Goal: Task Accomplishment & Management: Manage account settings

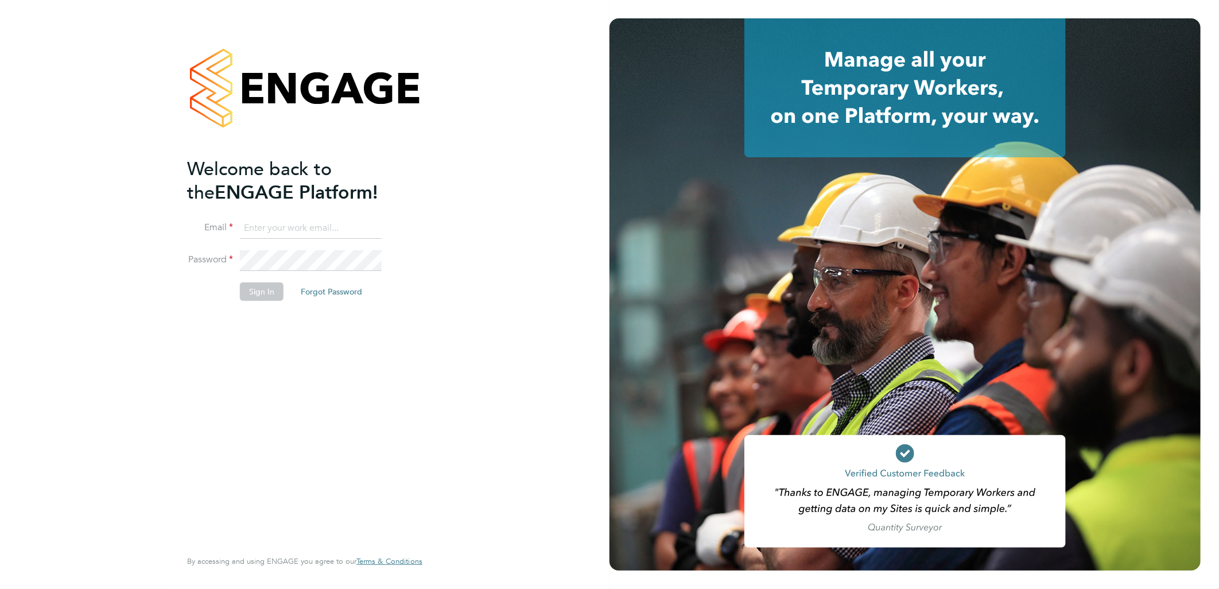
type input "[EMAIL_ADDRESS][DOMAIN_NAME]"
click at [259, 295] on button "Sign In" at bounding box center [262, 291] width 44 height 18
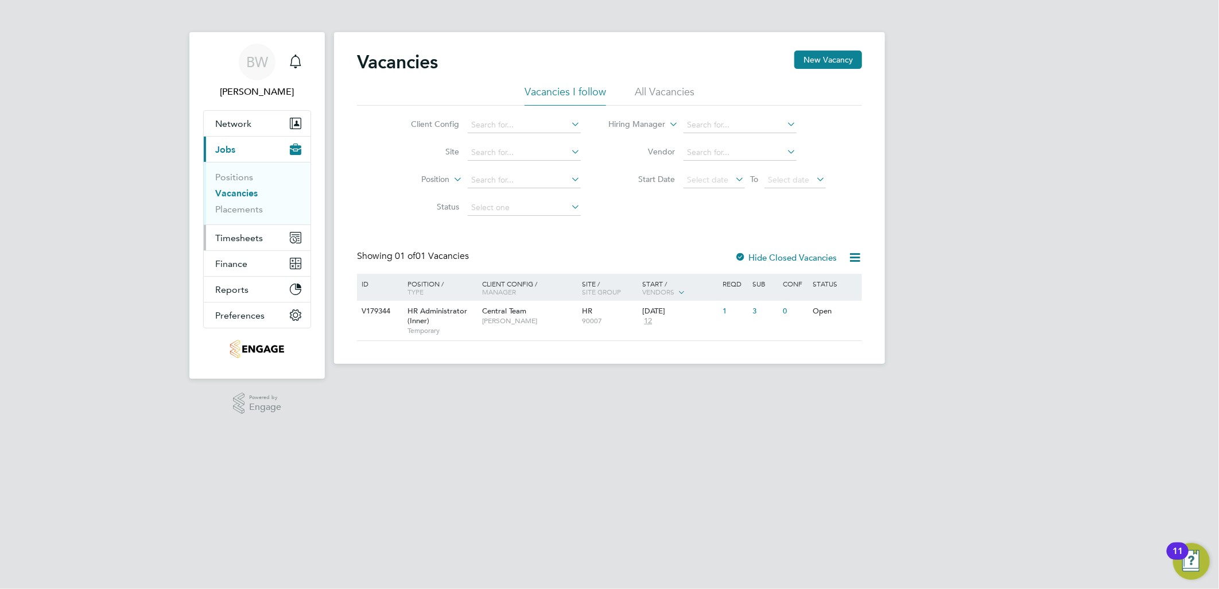
click at [237, 233] on span "Timesheets" at bounding box center [239, 238] width 48 height 11
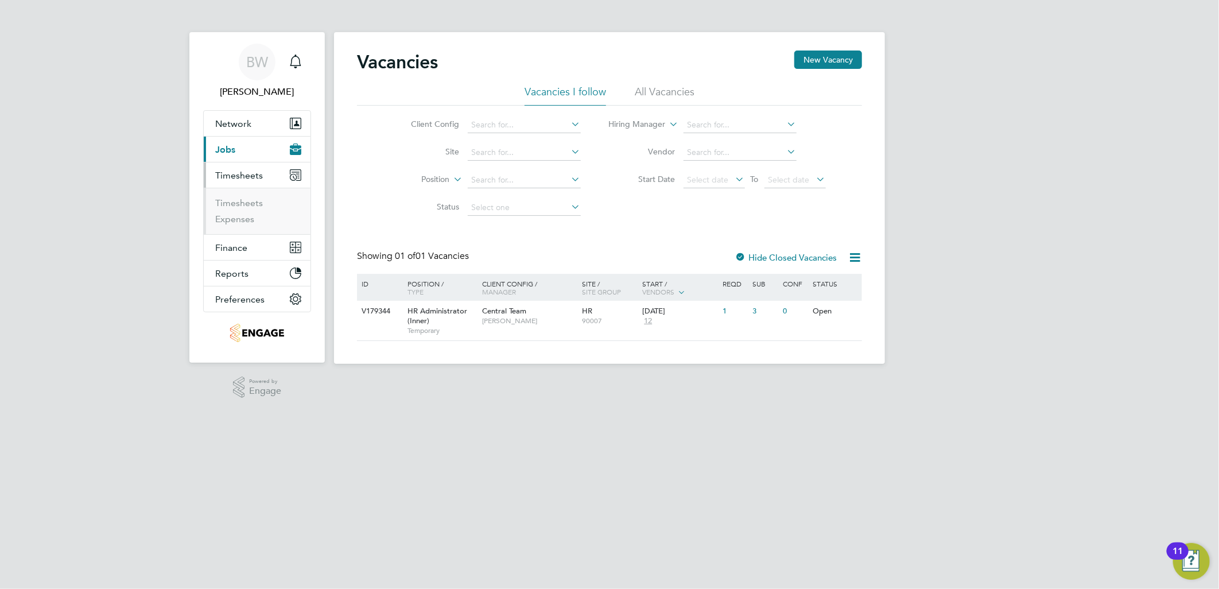
click at [247, 192] on ul "Timesheets Expenses" at bounding box center [257, 211] width 107 height 47
click at [240, 202] on link "Timesheets" at bounding box center [239, 203] width 48 height 11
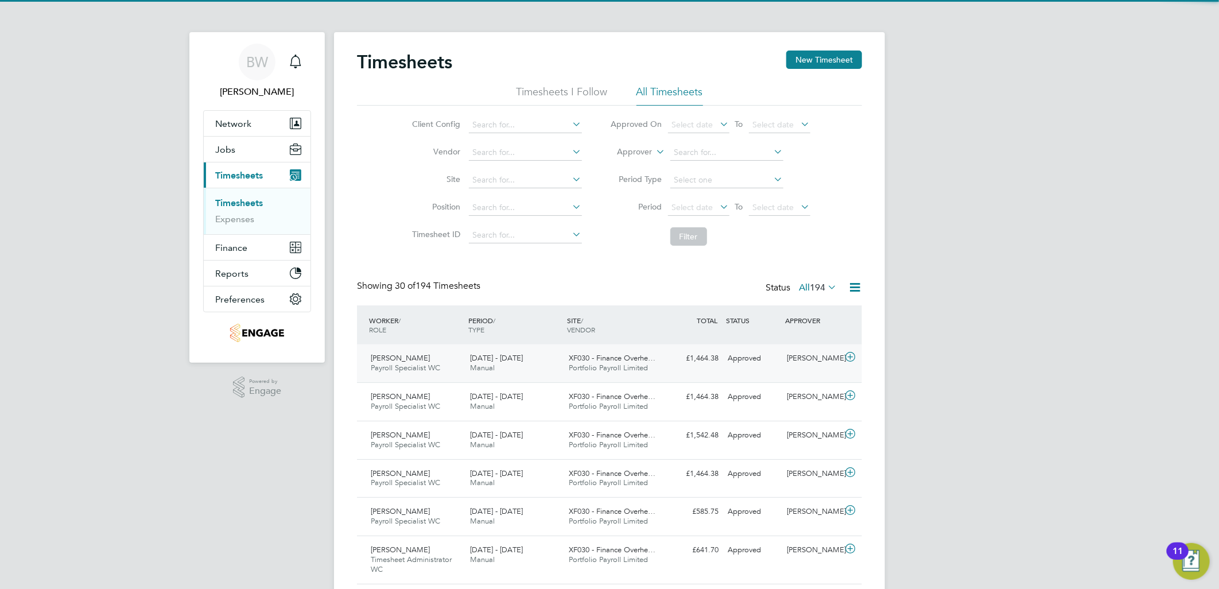
click at [411, 362] on span "Glenn Cushing" at bounding box center [400, 358] width 59 height 10
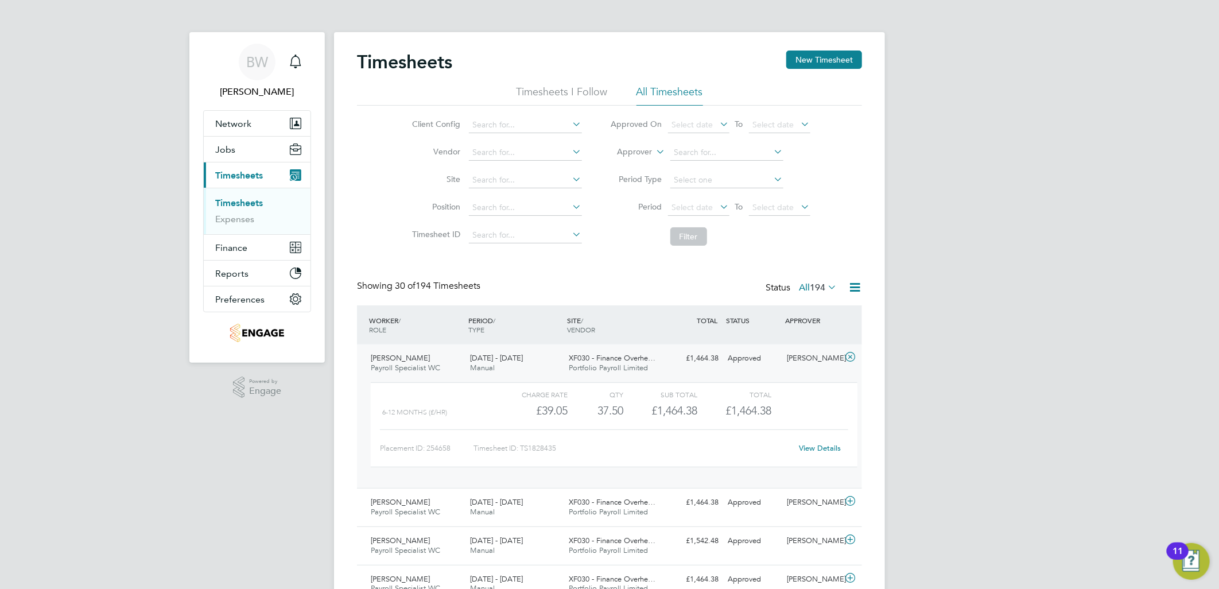
click at [828, 450] on link "View Details" at bounding box center [821, 448] width 42 height 10
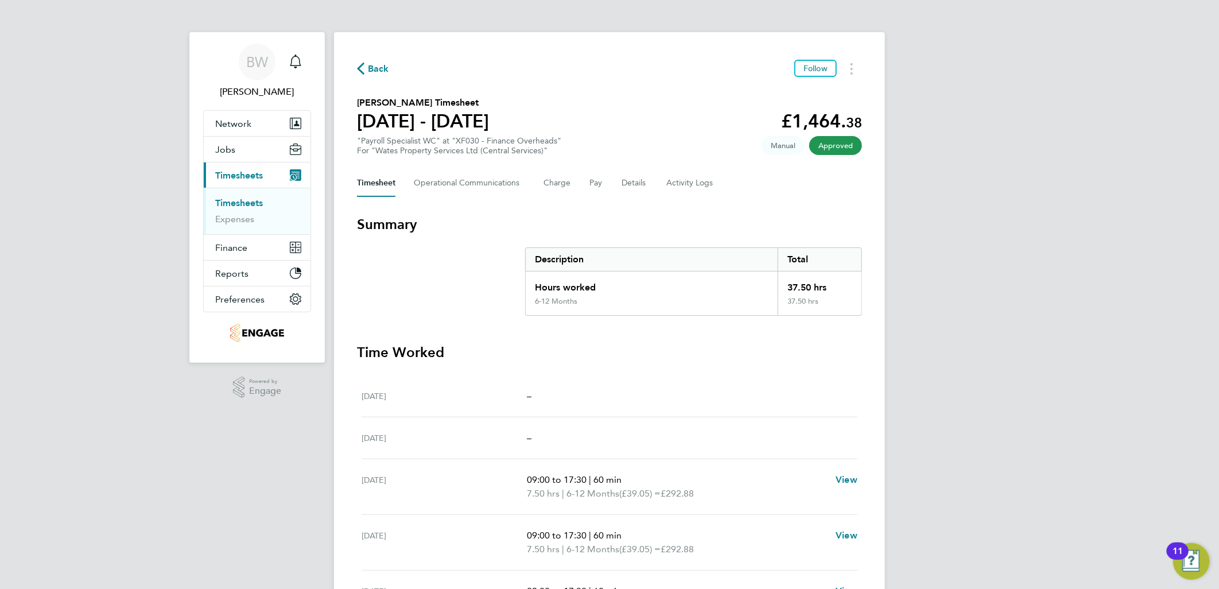
click at [363, 100] on h2 "Glenn Cushing's Timesheet" at bounding box center [423, 103] width 132 height 14
drag, startPoint x: 363, startPoint y: 100, endPoint x: 386, endPoint y: 98, distance: 23.0
click at [386, 98] on h2 "Glenn Cushing's Timesheet" at bounding box center [423, 103] width 132 height 14
copy h2 "Glenn Cushing's"
click at [600, 176] on button "Pay" at bounding box center [597, 183] width 14 height 28
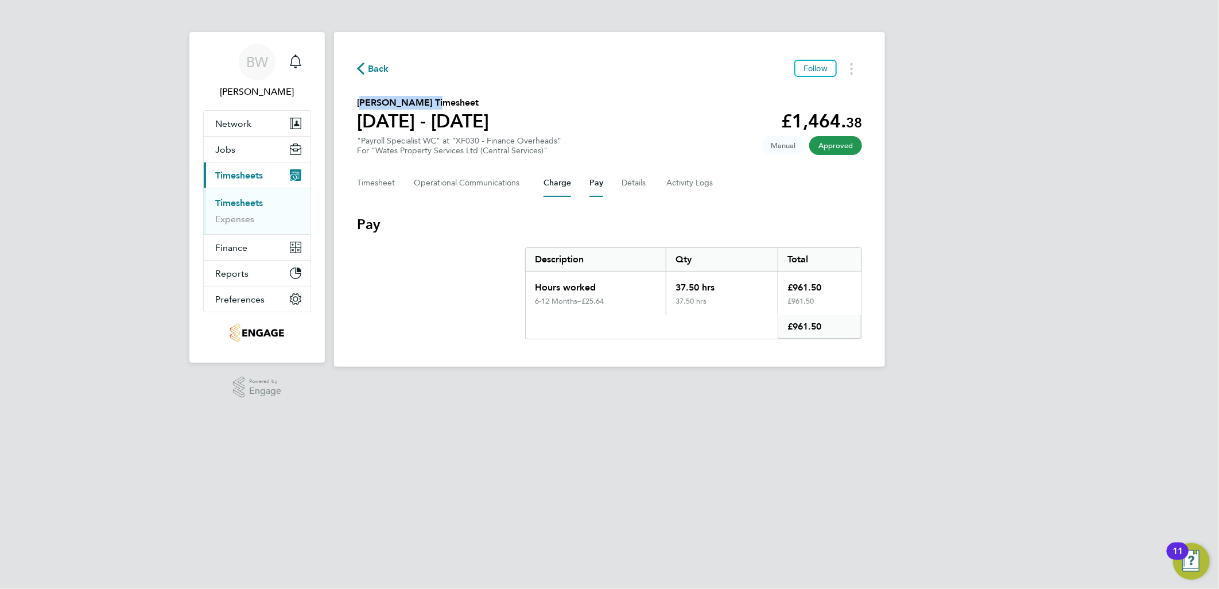
click at [549, 184] on button "Charge" at bounding box center [558, 183] width 28 height 28
click at [567, 184] on button "Charge" at bounding box center [558, 183] width 28 height 28
click at [586, 181] on div "Timesheet Operational Communications Charge Pay Details Activity Logs" at bounding box center [609, 183] width 505 height 28
click at [623, 184] on button "Details" at bounding box center [635, 183] width 26 height 28
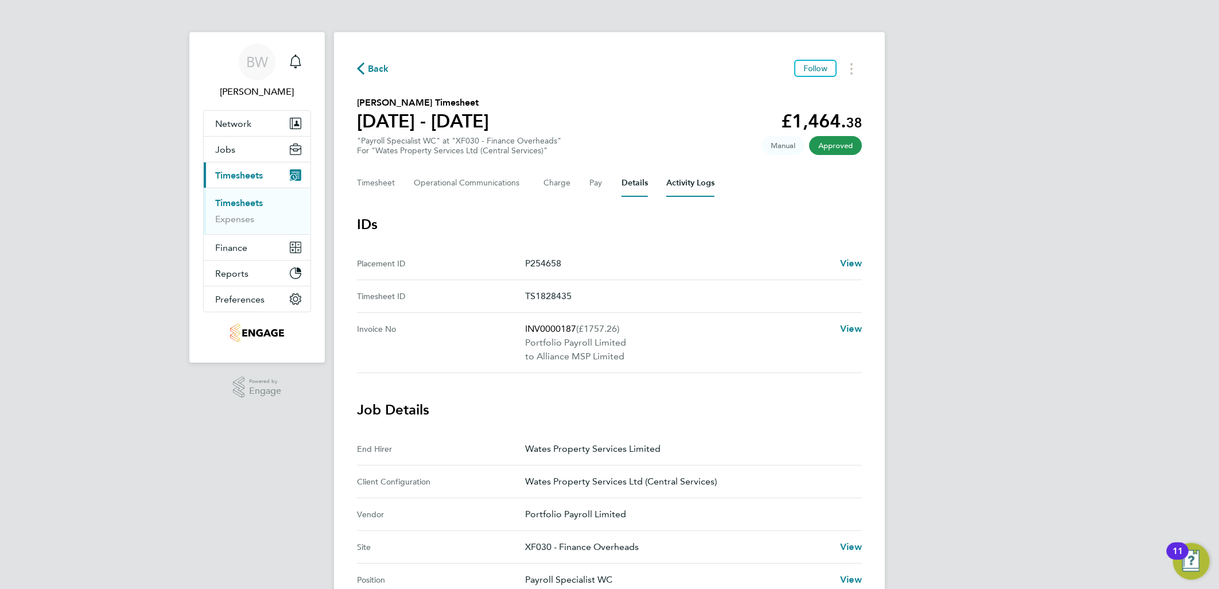
click at [699, 181] on Logs-tab "Activity Logs" at bounding box center [691, 183] width 48 height 28
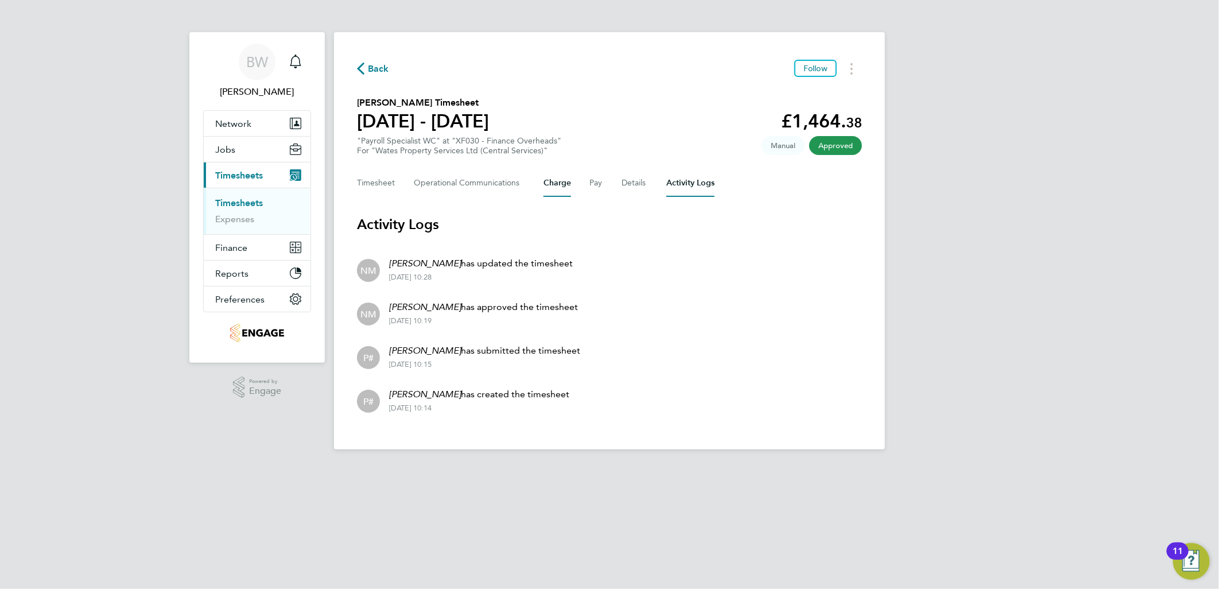
click at [549, 184] on button "Charge" at bounding box center [558, 183] width 28 height 28
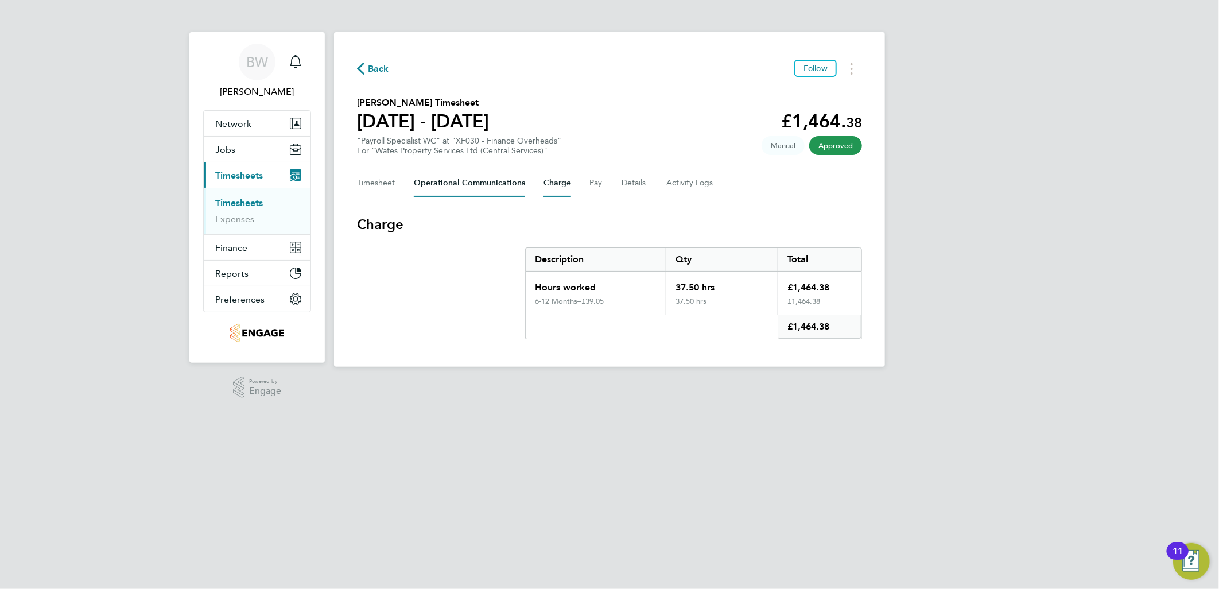
click at [447, 179] on Communications-tab "Operational Communications" at bounding box center [469, 183] width 111 height 28
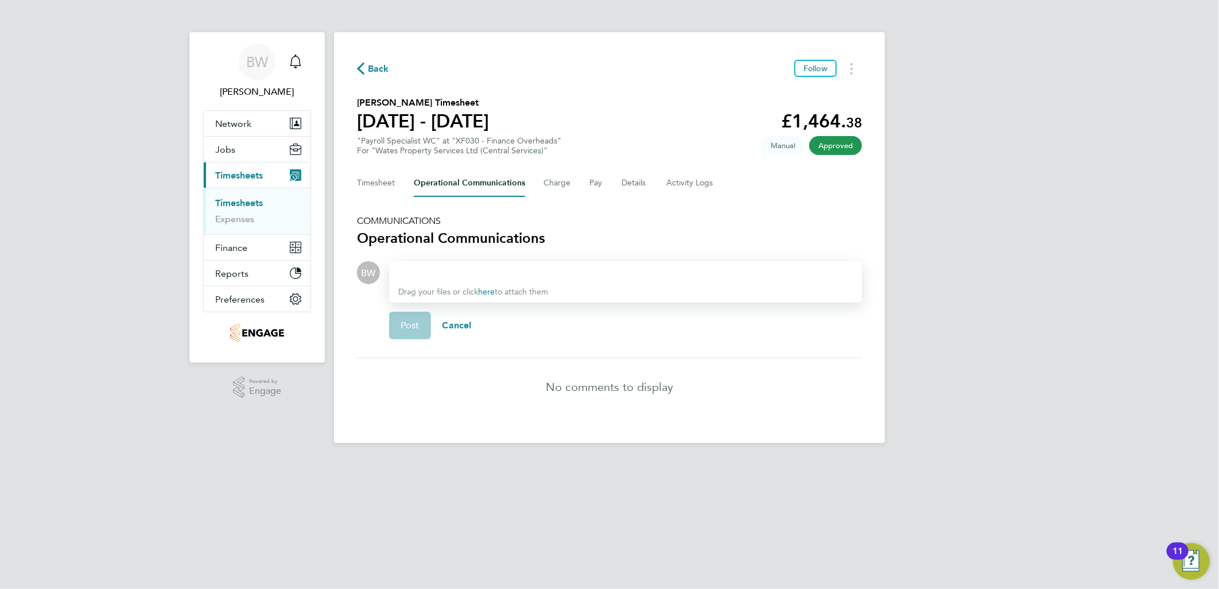
click at [244, 167] on button "Current page: Timesheets" at bounding box center [257, 174] width 107 height 25
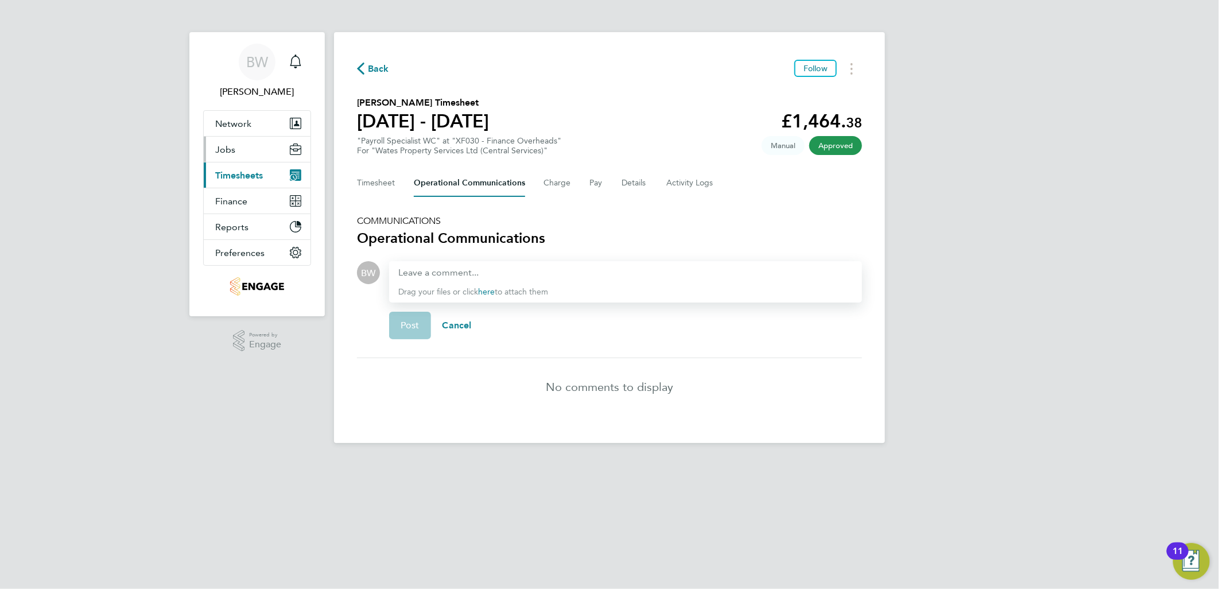
click at [247, 149] on button "Jobs" at bounding box center [257, 149] width 107 height 25
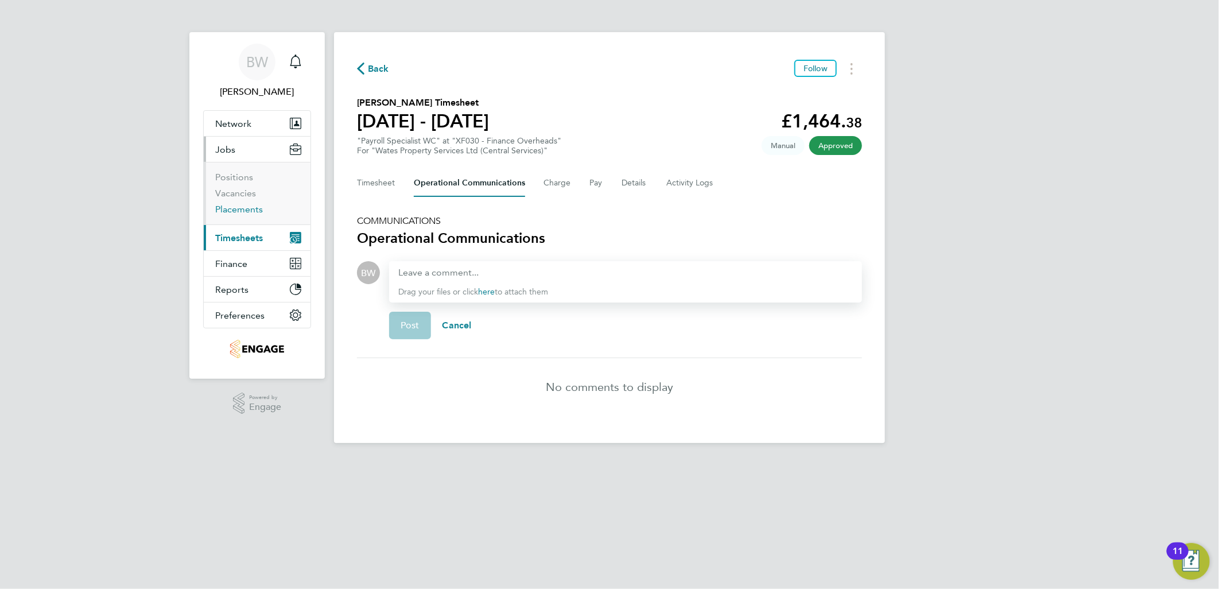
click at [243, 208] on link "Placements" at bounding box center [239, 209] width 48 height 11
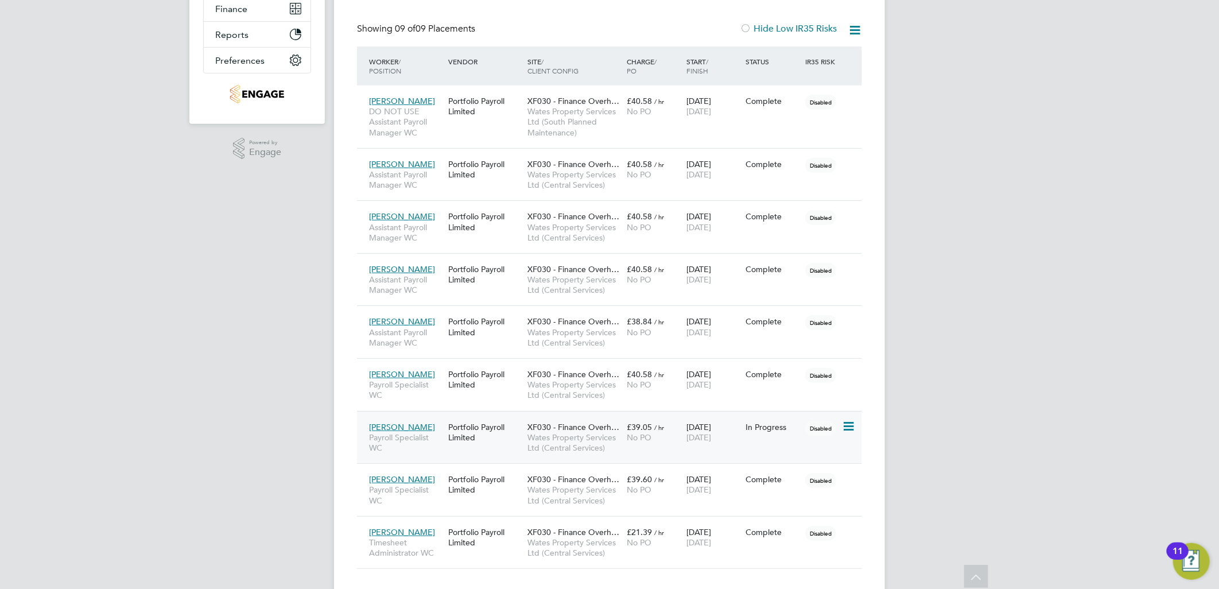
click at [398, 422] on span "Glenn Cushing" at bounding box center [402, 427] width 66 height 10
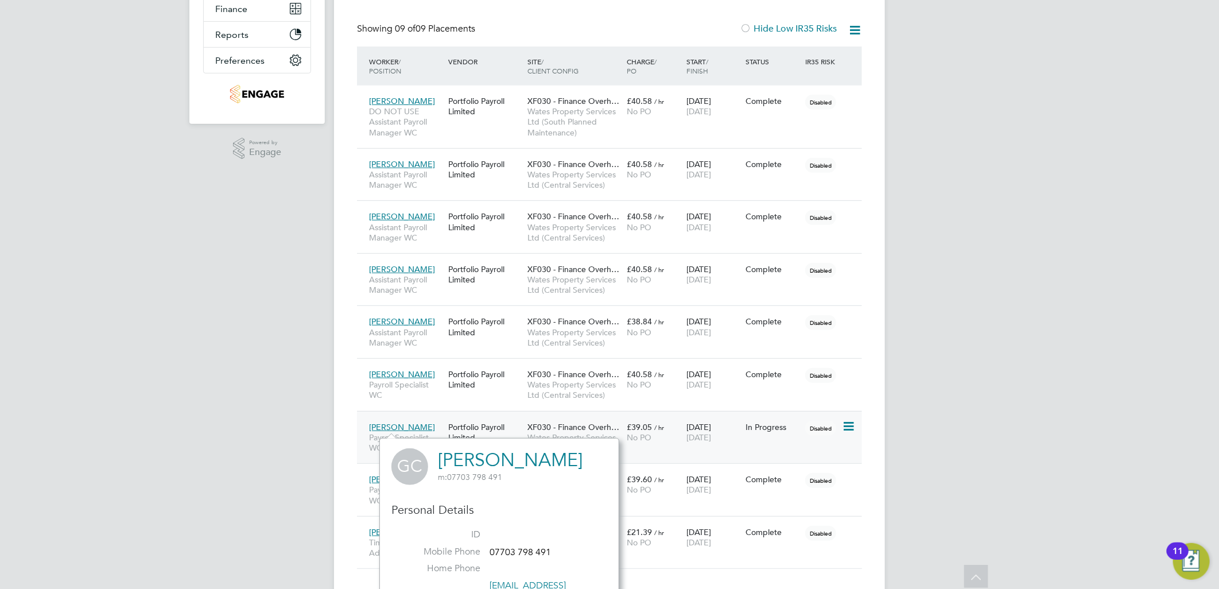
click at [404, 423] on span "Glenn Cushing" at bounding box center [402, 427] width 66 height 10
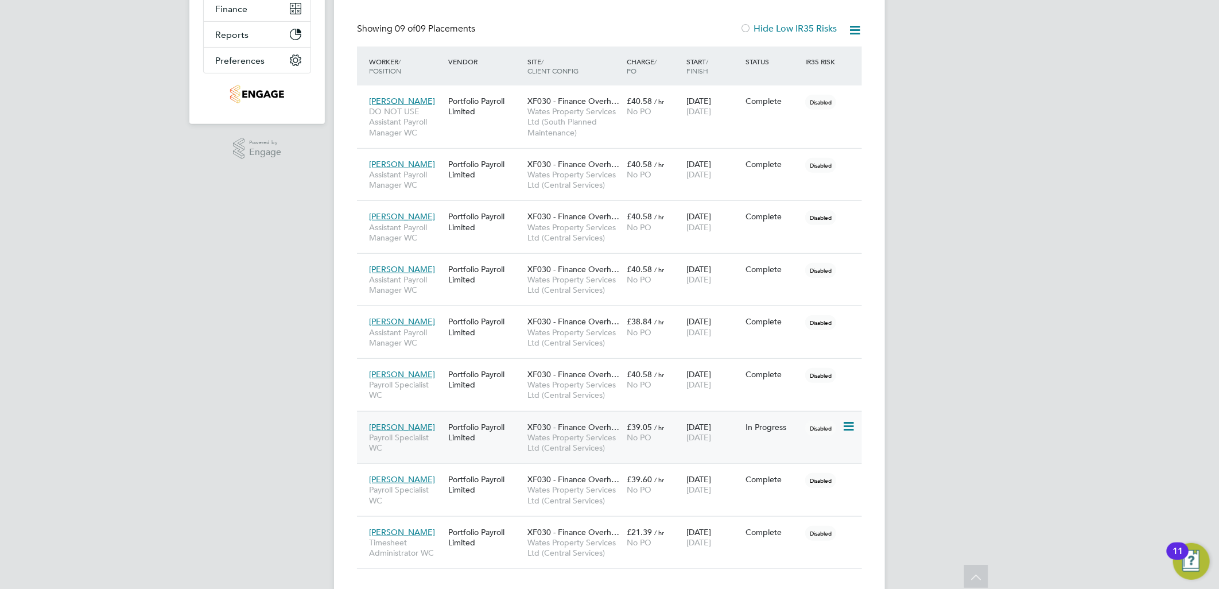
click at [404, 423] on span "Glenn Cushing" at bounding box center [402, 427] width 66 height 10
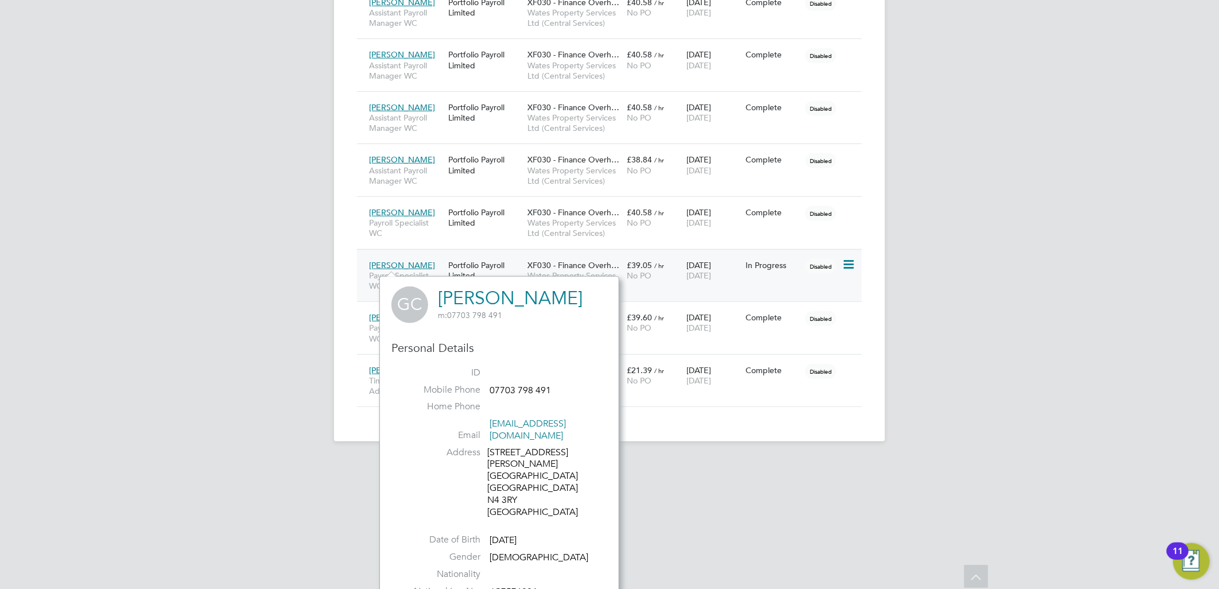
click at [400, 267] on span "Glenn Cushing" at bounding box center [402, 265] width 66 height 10
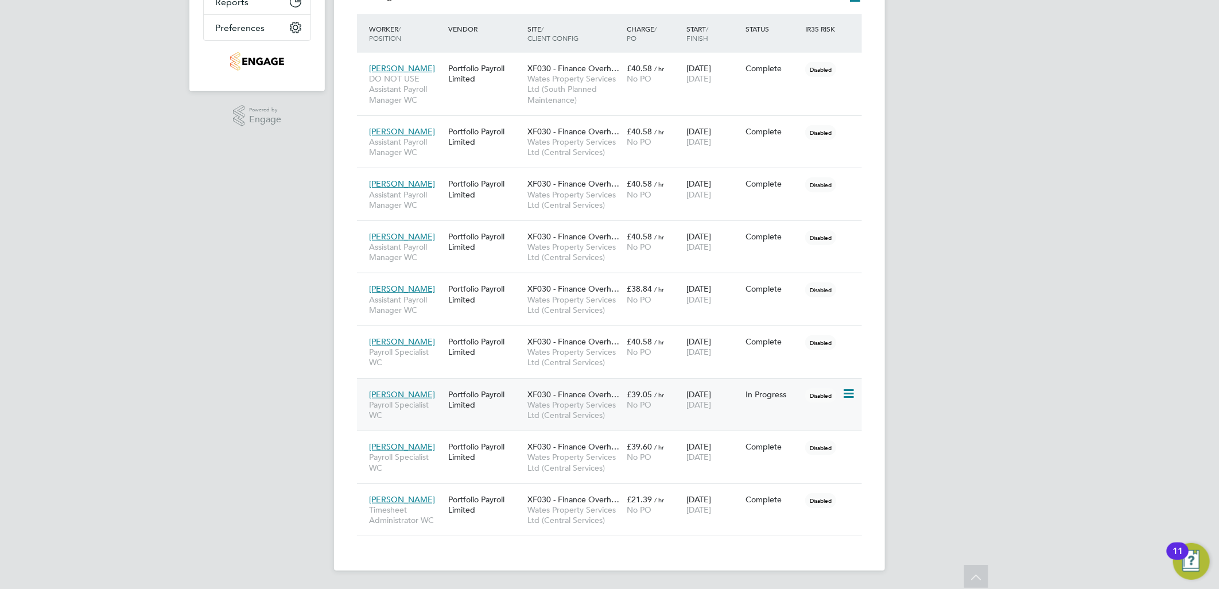
click at [846, 393] on icon at bounding box center [847, 394] width 11 height 14
click at [781, 420] on li "Show change log" at bounding box center [796, 421] width 118 height 16
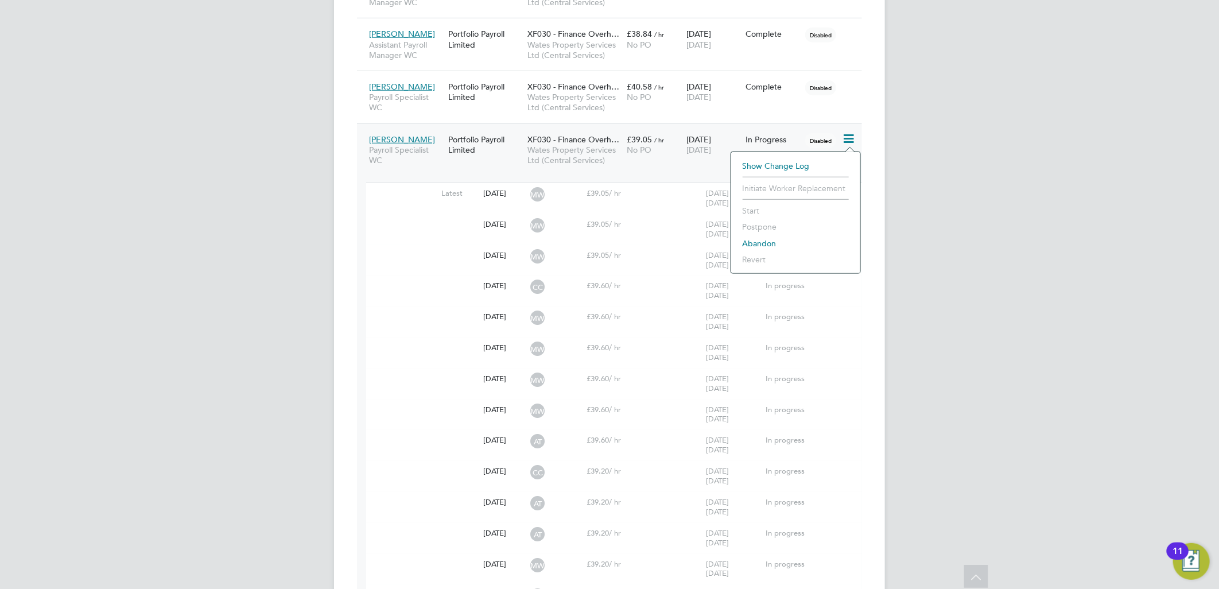
click at [532, 129] on div "XF030 - Finance Overh… Wates Property Services Ltd (Central Services)" at bounding box center [574, 150] width 99 height 43
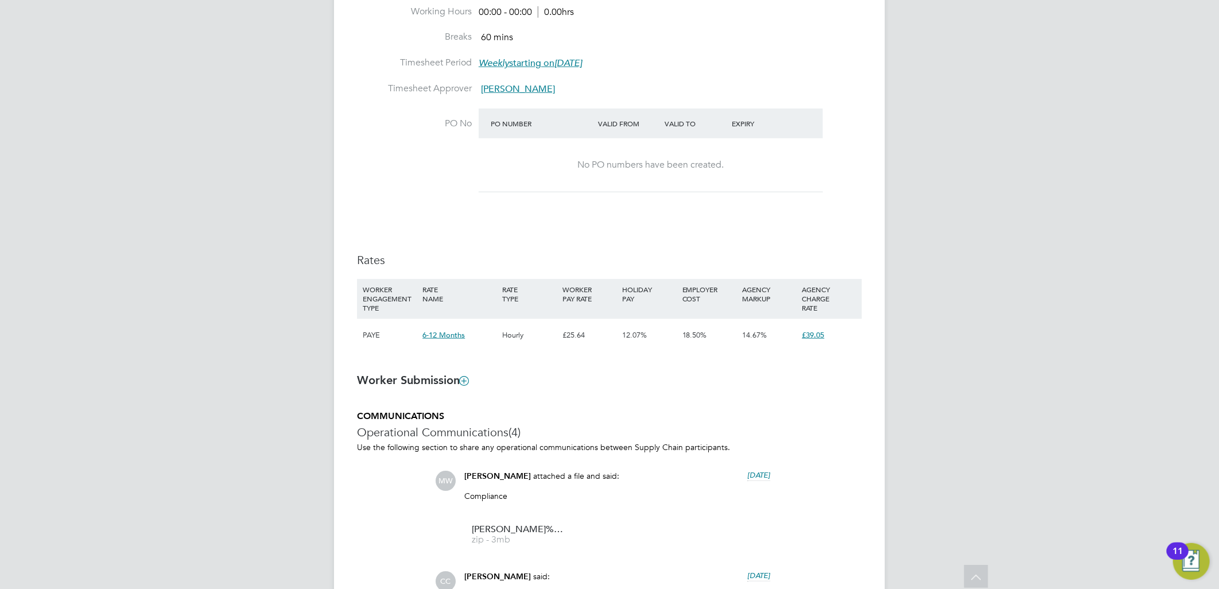
scroll to position [574, 0]
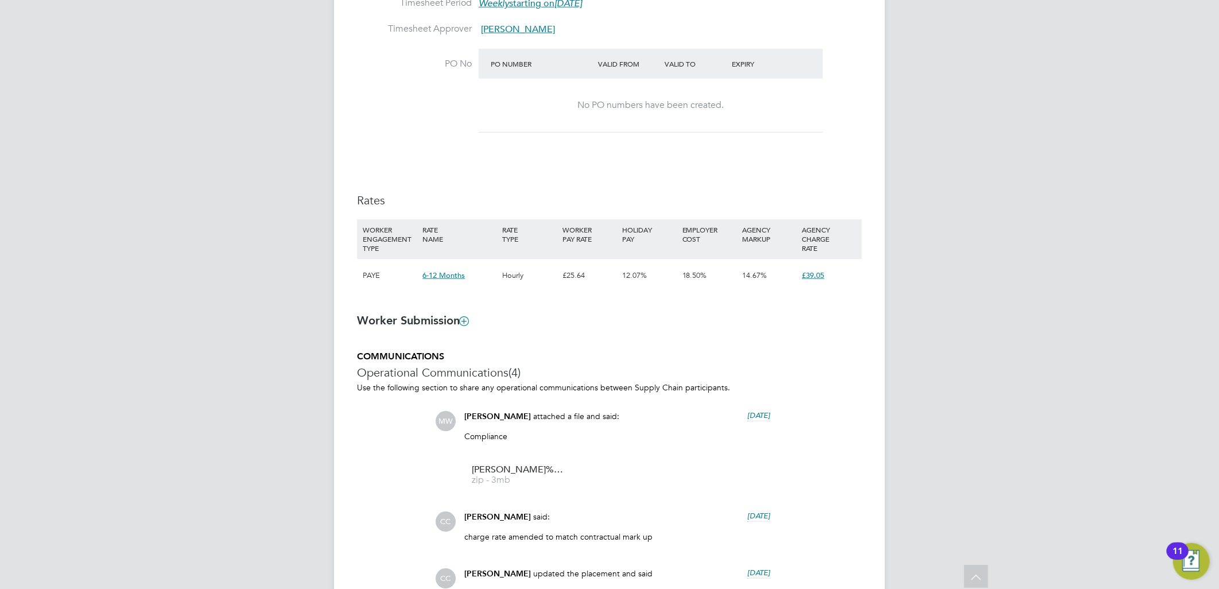
click at [626, 277] on span "12.07%" at bounding box center [634, 275] width 25 height 10
drag, startPoint x: 626, startPoint y: 277, endPoint x: 606, endPoint y: 282, distance: 21.3
click at [607, 282] on div "£25.64" at bounding box center [590, 275] width 60 height 33
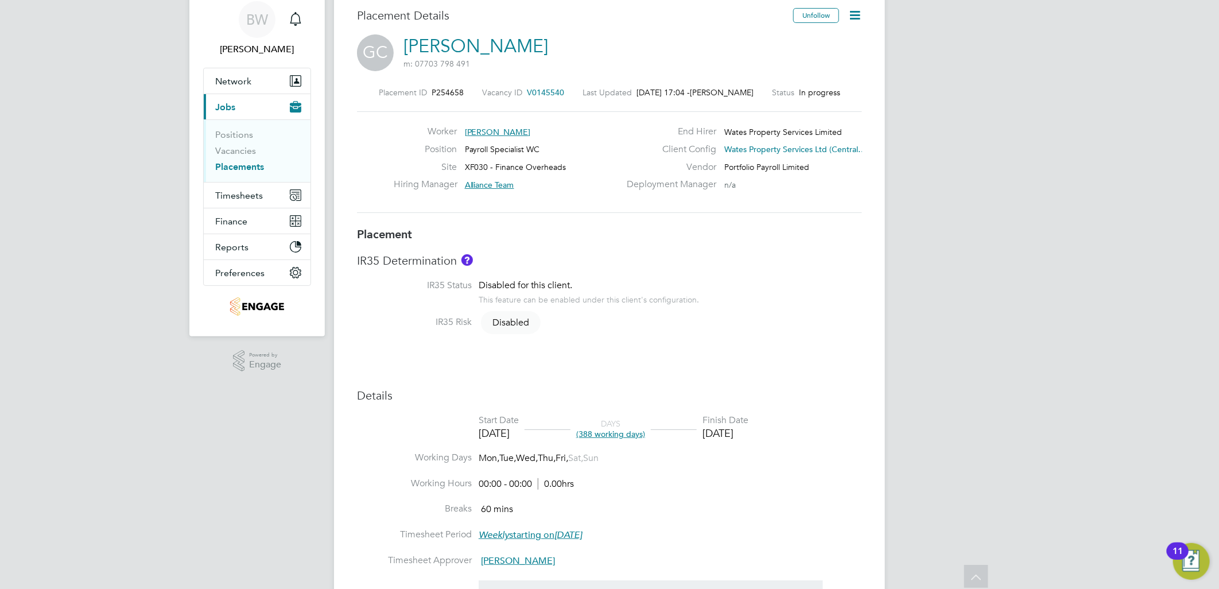
scroll to position [33, 0]
